Goal: Transaction & Acquisition: Purchase product/service

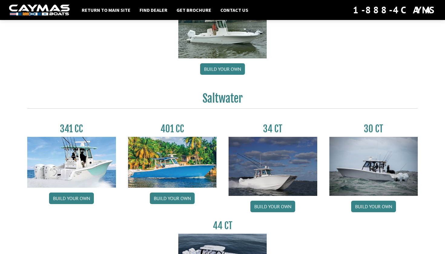
scroll to position [199, 0]
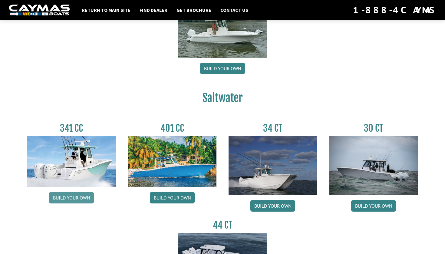
click at [88, 200] on link "Build your own" at bounding box center [71, 198] width 45 height 12
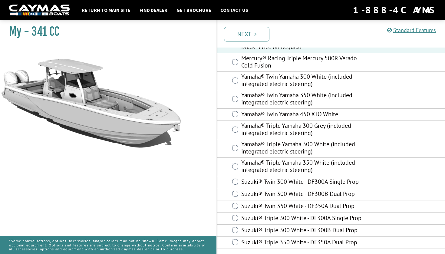
scroll to position [284, 0]
click at [251, 35] on link "Next" at bounding box center [246, 34] width 45 height 15
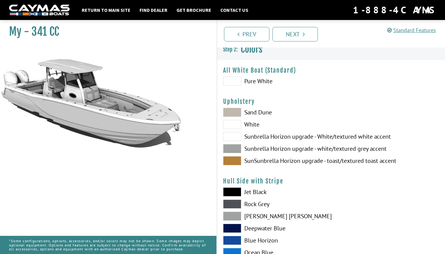
scroll to position [0, 0]
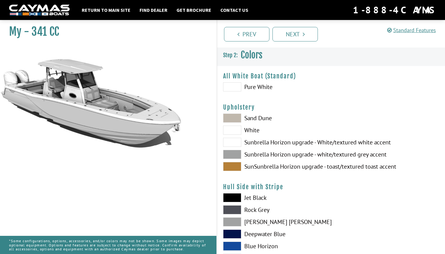
click at [237, 87] on span at bounding box center [232, 86] width 18 height 9
click at [235, 130] on span at bounding box center [232, 130] width 18 height 9
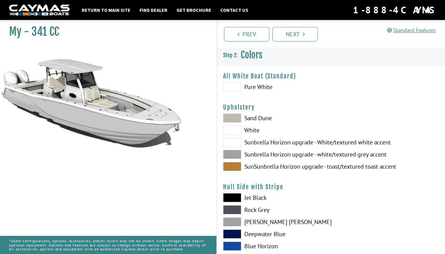
click at [233, 119] on span at bounding box center [232, 118] width 18 height 9
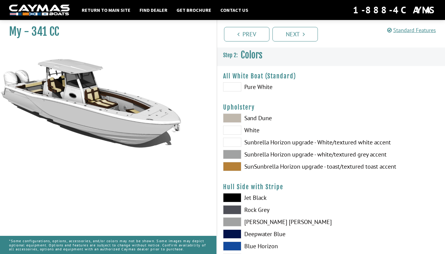
click at [238, 142] on span at bounding box center [232, 142] width 18 height 9
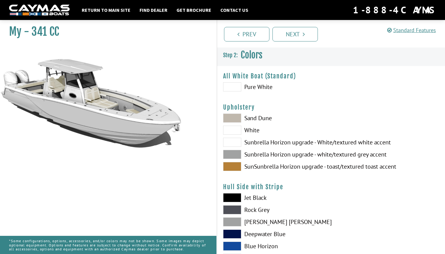
click at [234, 154] on span at bounding box center [232, 154] width 18 height 9
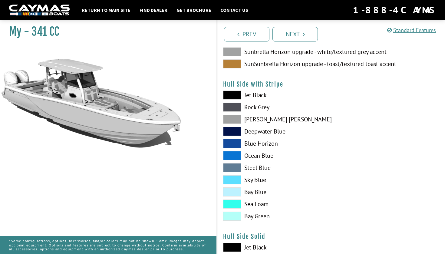
scroll to position [103, 0]
click at [240, 216] on span at bounding box center [232, 216] width 18 height 9
click at [235, 200] on span at bounding box center [232, 203] width 18 height 9
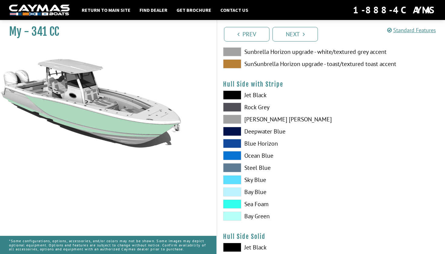
click at [227, 94] on span at bounding box center [232, 95] width 18 height 9
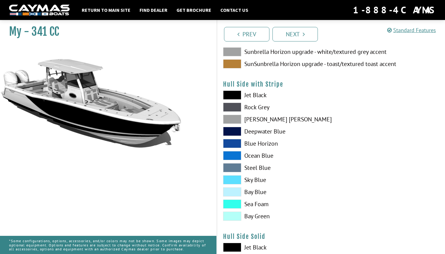
click at [233, 110] on span at bounding box center [232, 107] width 18 height 9
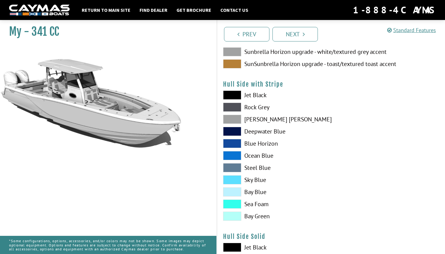
click at [233, 121] on span at bounding box center [232, 119] width 18 height 9
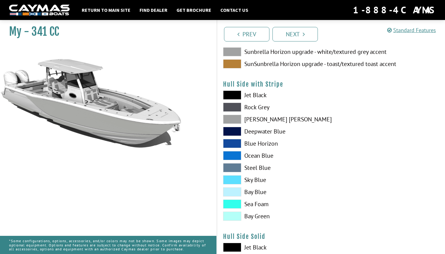
click at [230, 107] on span at bounding box center [232, 107] width 18 height 9
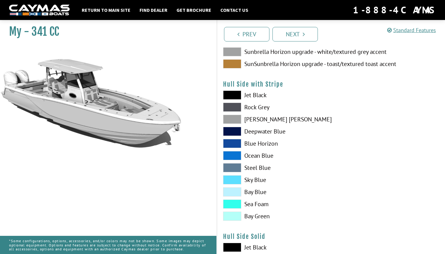
click at [228, 97] on span at bounding box center [232, 95] width 18 height 9
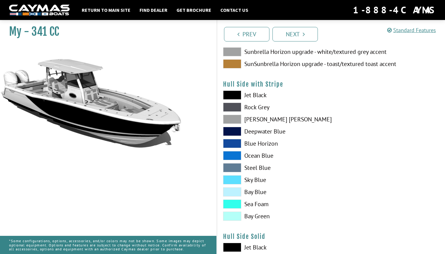
click at [231, 108] on span at bounding box center [232, 107] width 18 height 9
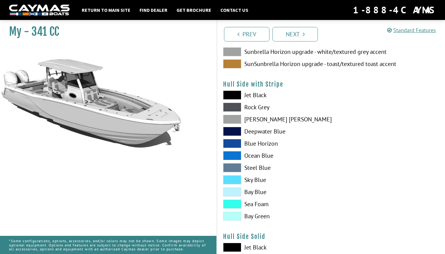
click at [226, 95] on span at bounding box center [232, 95] width 18 height 9
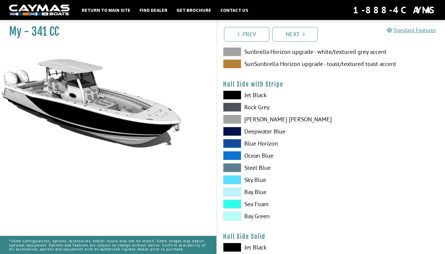
click at [230, 118] on span at bounding box center [232, 119] width 18 height 9
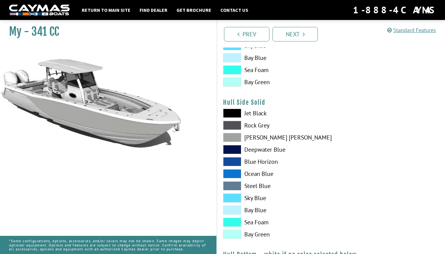
scroll to position [237, 0]
click at [249, 107] on div "Hull Side Solid Please select color. Jet Black Rock Grey Dove Gray Deepwater Bl…" at bounding box center [331, 169] width 216 height 143
click at [250, 112] on label "Jet Black" at bounding box center [274, 112] width 102 height 9
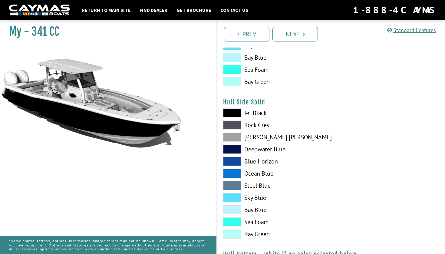
click at [226, 126] on span at bounding box center [232, 124] width 18 height 9
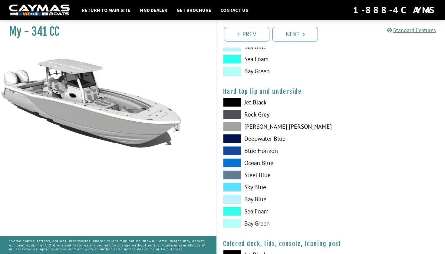
scroll to position [552, 0]
click at [231, 104] on span at bounding box center [232, 102] width 18 height 9
click at [231, 108] on div "Jet Black Rock Grey Dove Gray Deepwater Blue Blue Horizon Ocean Blue" at bounding box center [274, 164] width 114 height 133
click at [231, 111] on span at bounding box center [232, 114] width 18 height 9
click at [233, 123] on span at bounding box center [232, 126] width 18 height 9
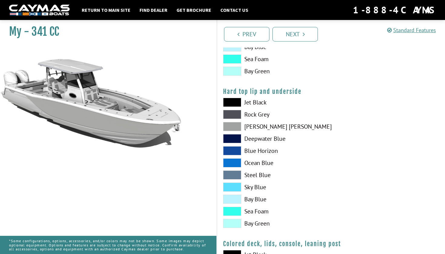
click at [229, 100] on span at bounding box center [232, 102] width 18 height 9
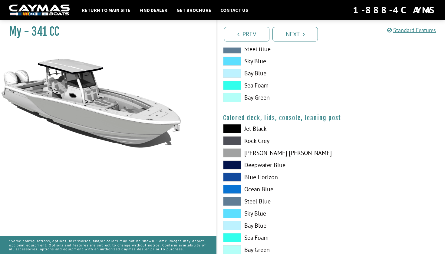
scroll to position [681, 0]
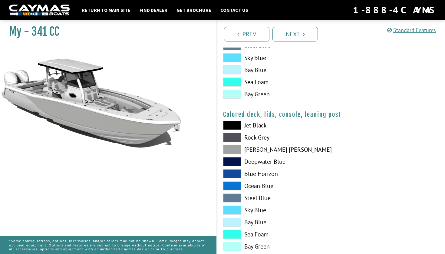
click at [236, 138] on span at bounding box center [232, 137] width 18 height 9
click at [235, 121] on span at bounding box center [232, 125] width 18 height 9
click at [234, 152] on span at bounding box center [232, 149] width 18 height 9
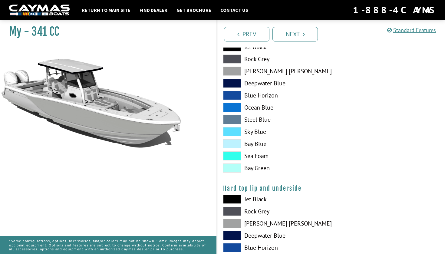
scroll to position [456, 0]
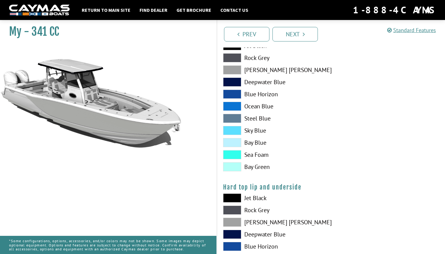
click at [235, 214] on span at bounding box center [232, 210] width 18 height 9
click at [233, 199] on span at bounding box center [232, 197] width 18 height 9
click at [235, 207] on span at bounding box center [232, 210] width 18 height 9
click at [239, 226] on span at bounding box center [232, 222] width 18 height 9
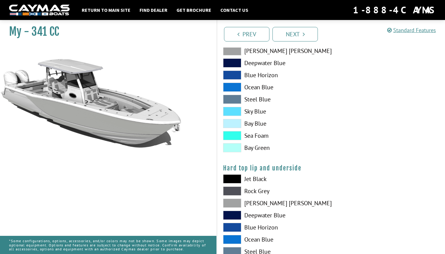
scroll to position [476, 0]
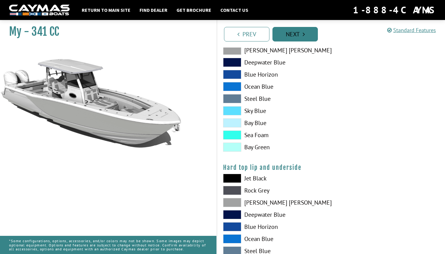
click at [300, 34] on link "Next" at bounding box center [294, 34] width 45 height 15
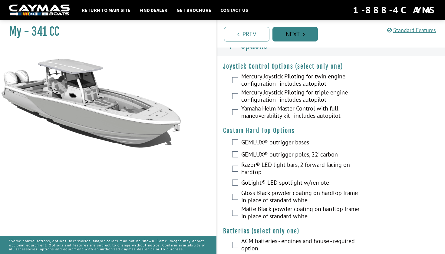
scroll to position [0, 0]
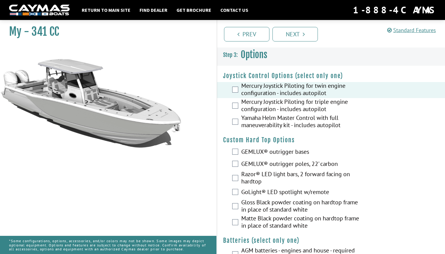
click at [233, 125] on div "Yamaha Helm Master Control with full maneuverability kit - includes autopilot" at bounding box center [331, 122] width 228 height 16
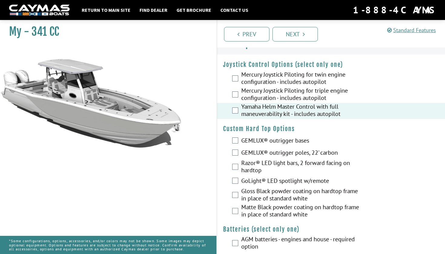
scroll to position [9, 0]
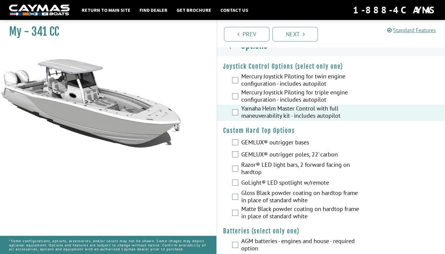
click at [239, 95] on div "Mercury Joystick Piloting for triple engine configuration - includes autopilot" at bounding box center [331, 97] width 228 height 16
click at [239, 96] on div "Mercury Joystick Piloting for triple engine configuration - includes autopilot" at bounding box center [331, 97] width 228 height 16
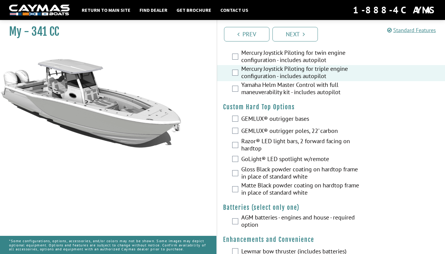
scroll to position [38, 0]
